Goal: Navigation & Orientation: Find specific page/section

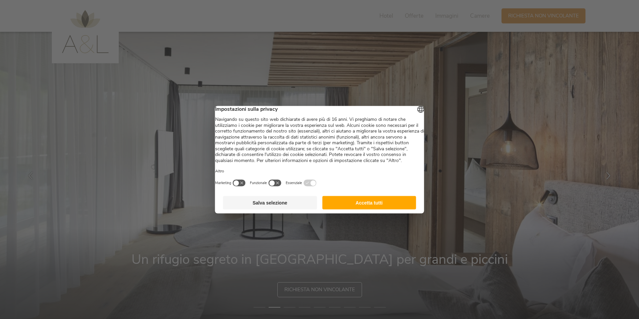
click at [375, 209] on button "Accetta tutti" at bounding box center [369, 202] width 94 height 13
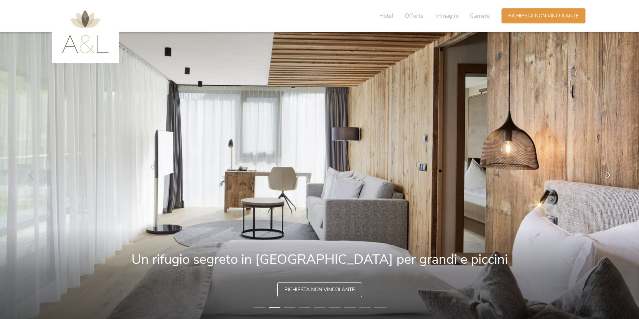
click at [609, 174] on icon at bounding box center [609, 175] width 8 height 8
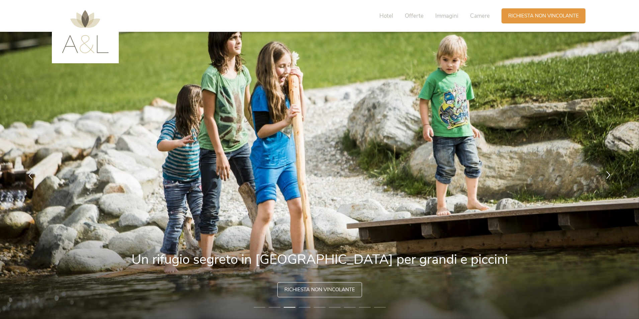
click at [609, 174] on icon at bounding box center [609, 175] width 8 height 8
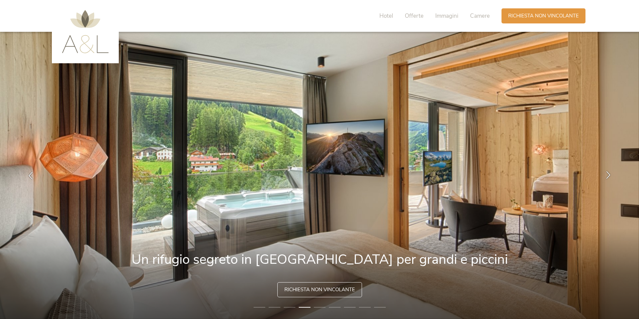
click at [609, 174] on icon at bounding box center [609, 175] width 8 height 8
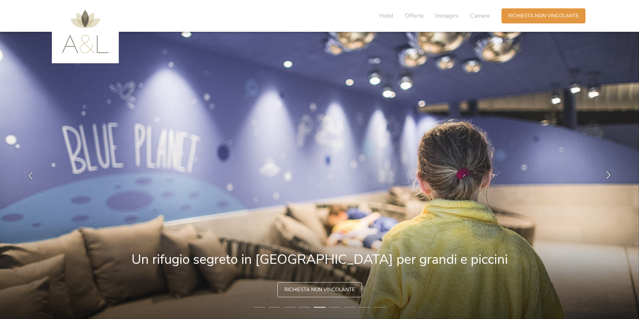
click at [609, 174] on icon at bounding box center [609, 175] width 8 height 8
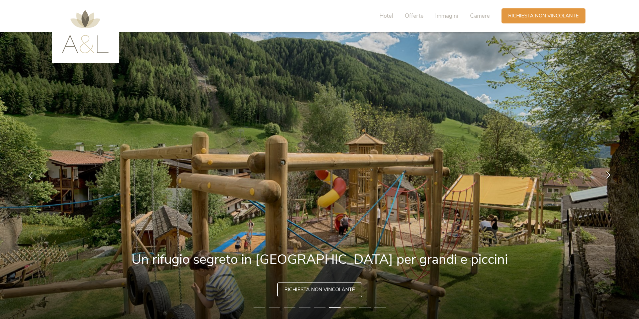
click at [609, 174] on icon at bounding box center [609, 175] width 8 height 8
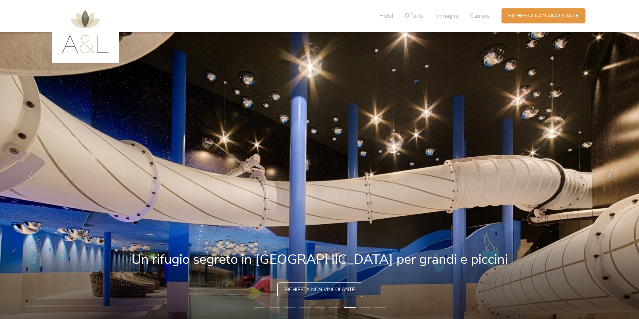
click at [609, 175] on icon at bounding box center [609, 175] width 8 height 8
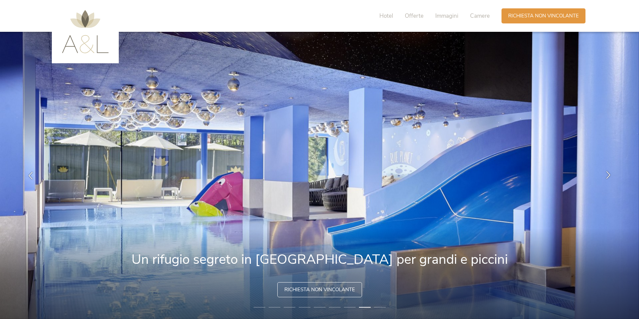
click at [609, 175] on icon at bounding box center [609, 175] width 8 height 8
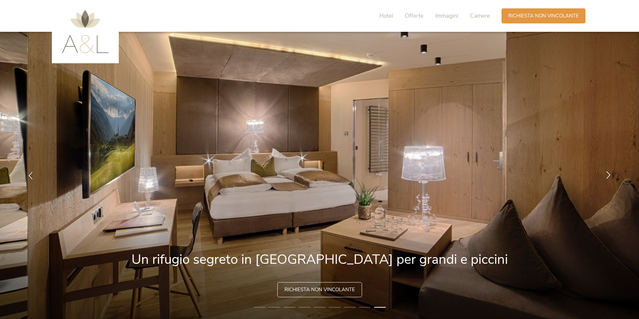
click at [609, 175] on icon at bounding box center [609, 175] width 8 height 8
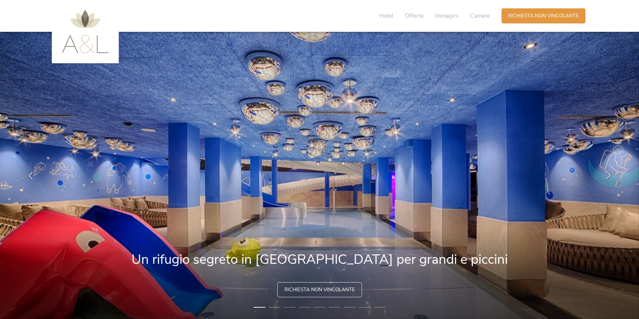
click at [609, 175] on icon at bounding box center [609, 175] width 8 height 8
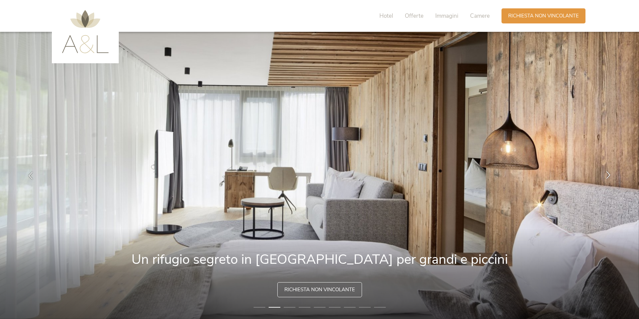
click at [609, 175] on icon at bounding box center [609, 175] width 8 height 8
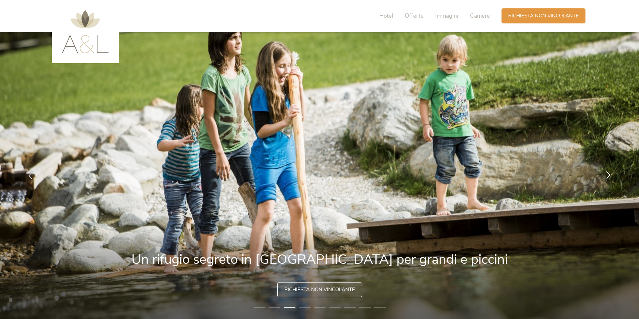
click at [609, 175] on icon at bounding box center [609, 175] width 8 height 8
